Goal: Task Accomplishment & Management: Use online tool/utility

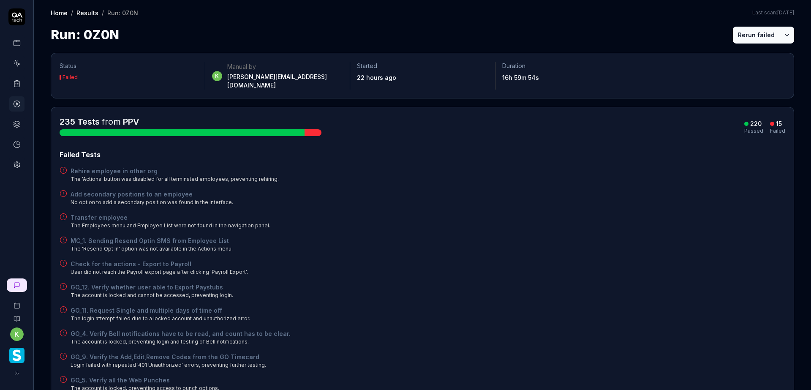
click at [16, 84] on icon at bounding box center [17, 84] width 8 height 8
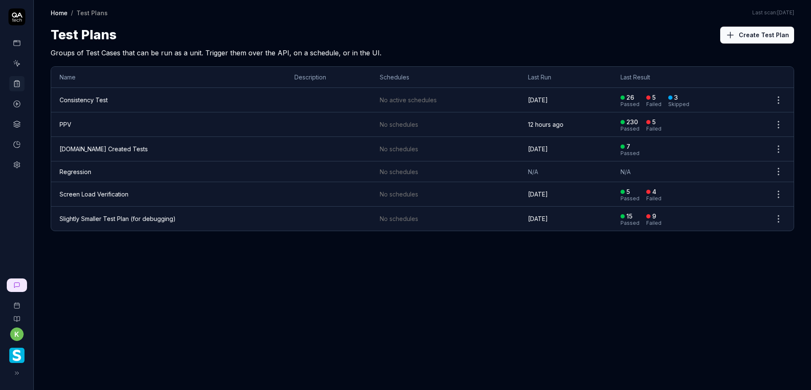
click at [82, 121] on td "PPV" at bounding box center [168, 124] width 235 height 24
click at [68, 120] on td "PPV" at bounding box center [168, 124] width 235 height 24
click at [66, 122] on link "PPV" at bounding box center [66, 124] width 12 height 7
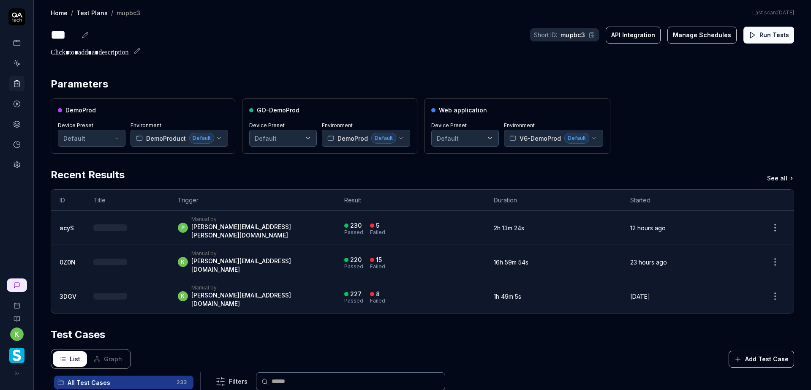
click at [756, 35] on button "Run Tests" at bounding box center [768, 35] width 51 height 17
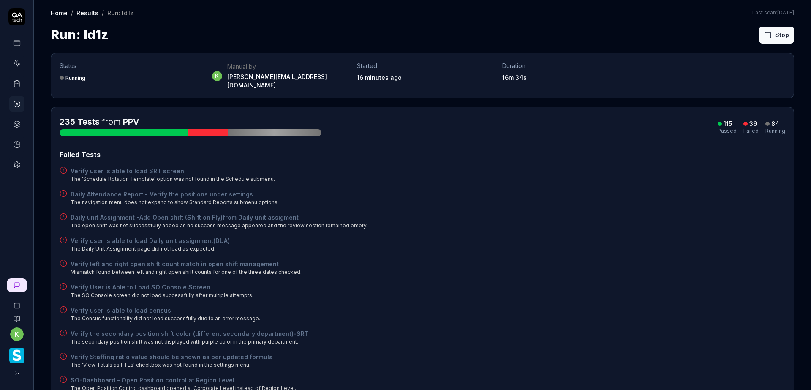
click at [621, 219] on div "Daily unit Assignment -Add Open shift (Shift on Fly)from Daily unit assigment T…" at bounding box center [423, 221] width 726 height 16
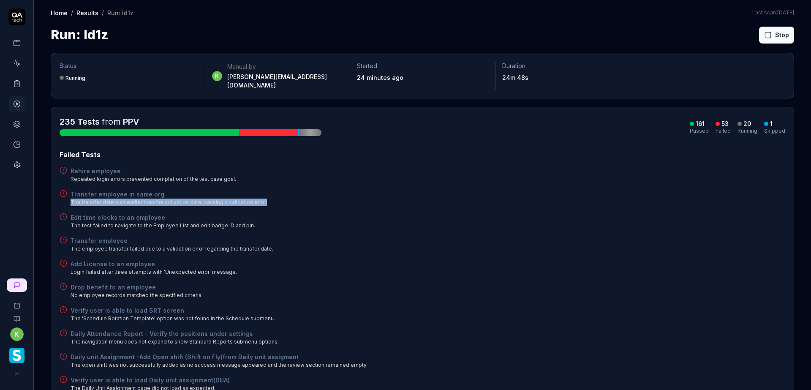
click at [468, 195] on div "Transfer employee in same org The transfer date was earlier than the activation…" at bounding box center [423, 198] width 726 height 16
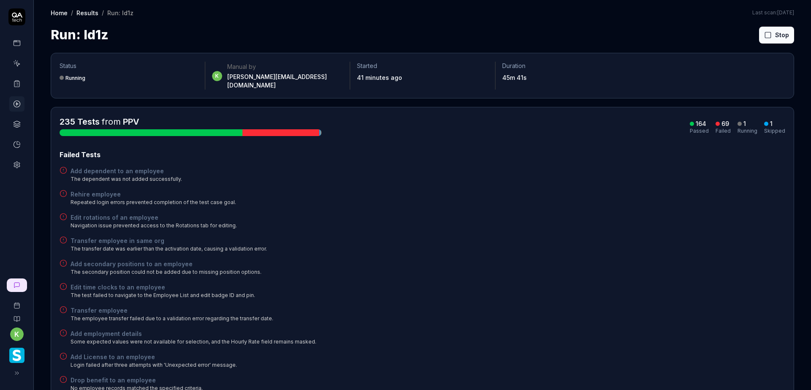
click at [442, 283] on div "Edit time clocks to an employee The test failed to navigate to the Employee Lis…" at bounding box center [423, 291] width 726 height 16
click at [615, 213] on div "Edit rotations of an employee Navigation issue prevented access to the Rotation…" at bounding box center [423, 221] width 726 height 16
click at [762, 30] on button "Stop" at bounding box center [776, 35] width 35 height 17
click at [750, 34] on button "Rerun failed" at bounding box center [756, 35] width 47 height 17
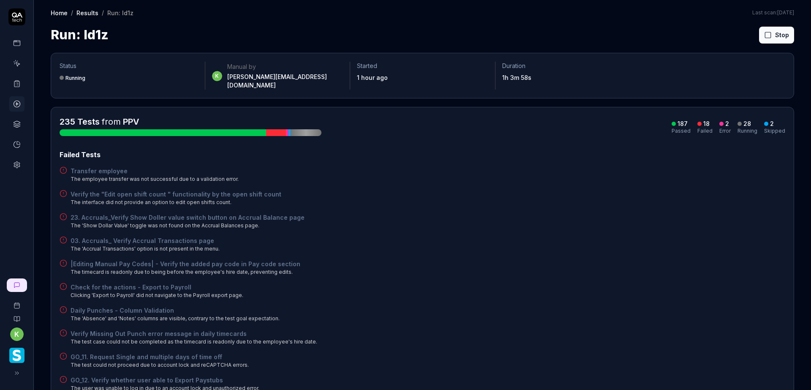
click at [419, 150] on div "Failed Tests" at bounding box center [423, 155] width 726 height 10
click at [618, 244] on div "03. Accruals_ Verify Accrual Transactions page The 'Accrual Transactions' optio…" at bounding box center [423, 244] width 726 height 16
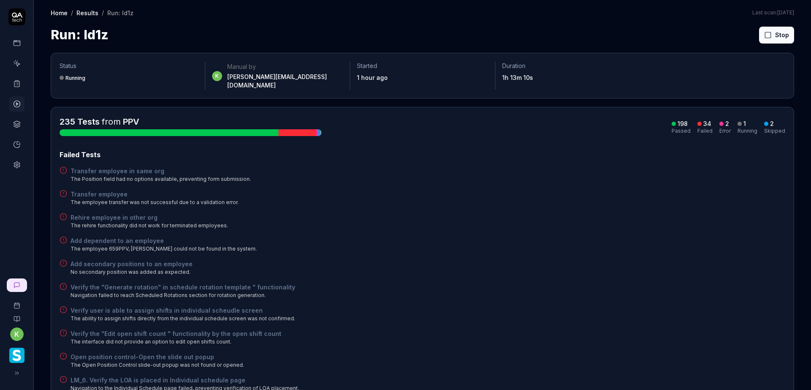
click at [359, 242] on div "Add dependent to an employee The employee 659PPV, [PERSON_NAME] could not be fo…" at bounding box center [423, 244] width 726 height 16
click at [735, 40] on button "Rerun failed" at bounding box center [756, 35] width 47 height 17
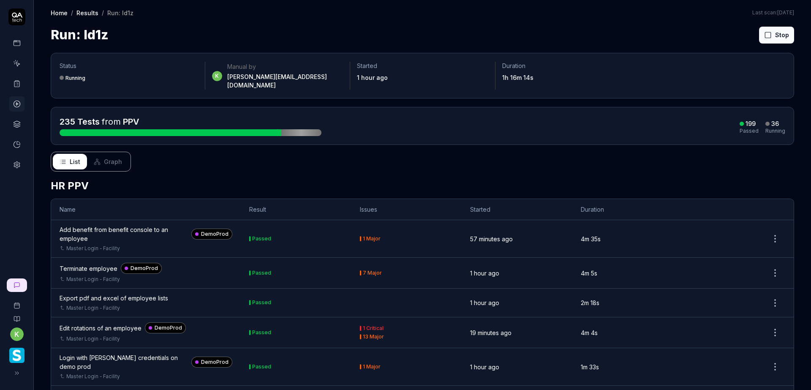
click at [563, 39] on div "Run: ld1z Stop" at bounding box center [422, 34] width 743 height 19
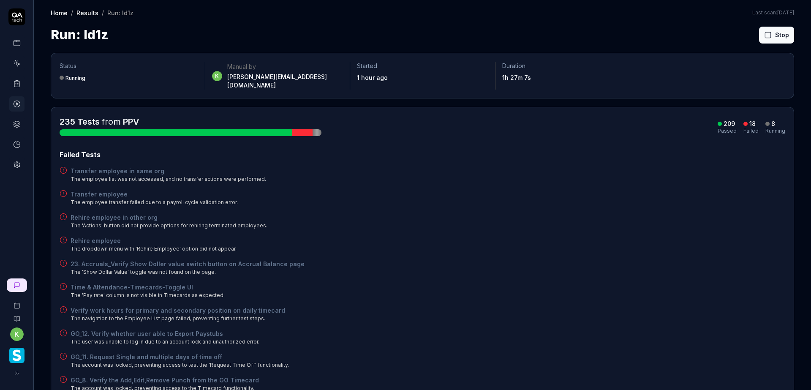
click at [601, 166] on div "Transfer employee in same org The employee list was not accessed, and no transf…" at bounding box center [423, 174] width 726 height 16
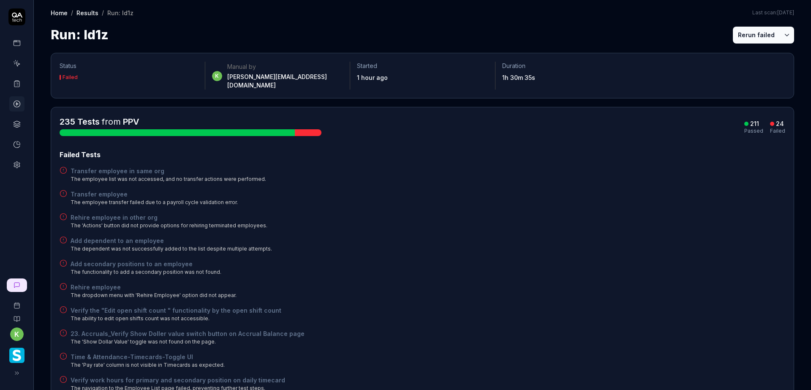
click at [450, 236] on div "Add dependent to an employee The dependent was not successfully added to the li…" at bounding box center [423, 244] width 726 height 16
click at [753, 37] on button "Rerun failed" at bounding box center [756, 35] width 47 height 17
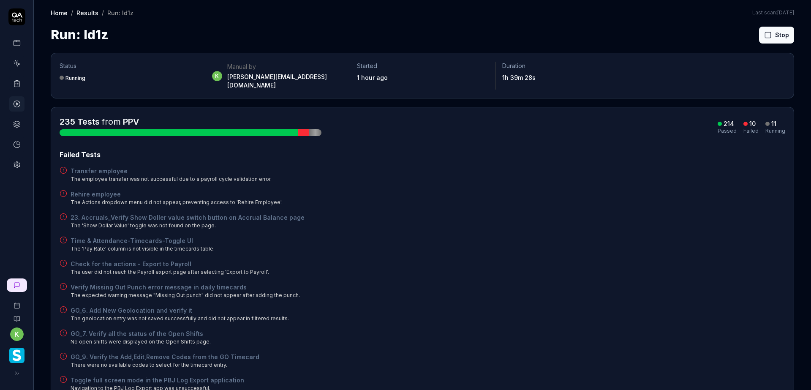
click at [557, 190] on div "Rehire employee The Actions dropdown menu did not appear, preventing access to …" at bounding box center [423, 198] width 726 height 16
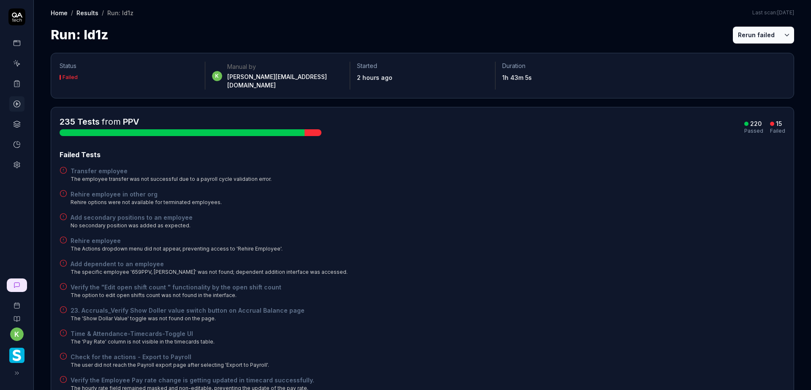
click at [743, 38] on button "Rerun failed" at bounding box center [756, 35] width 47 height 17
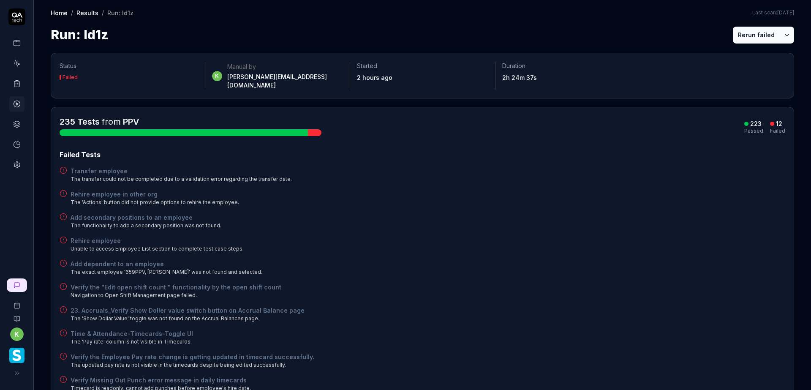
click at [757, 36] on button "Rerun failed" at bounding box center [756, 35] width 47 height 17
